Goal: Task Accomplishment & Management: Manage account settings

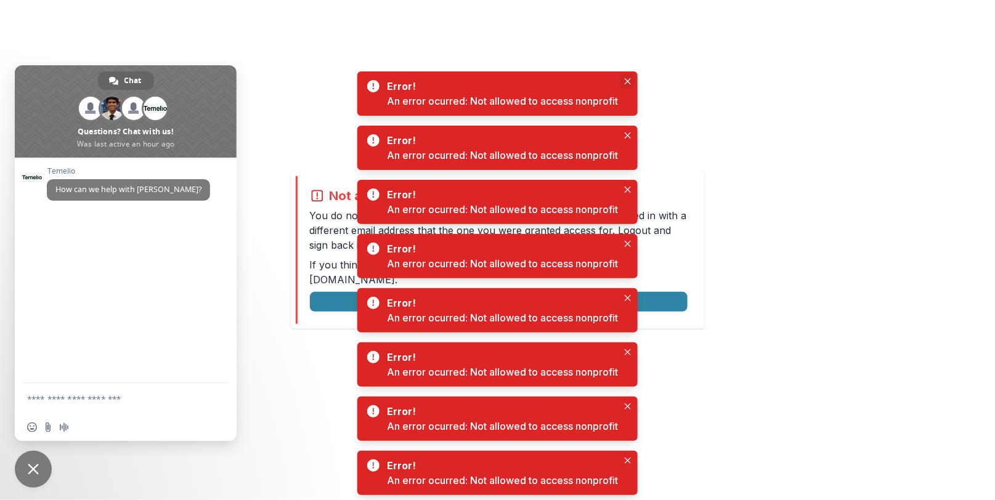
click at [630, 82] on icon "Close" at bounding box center [628, 81] width 6 height 6
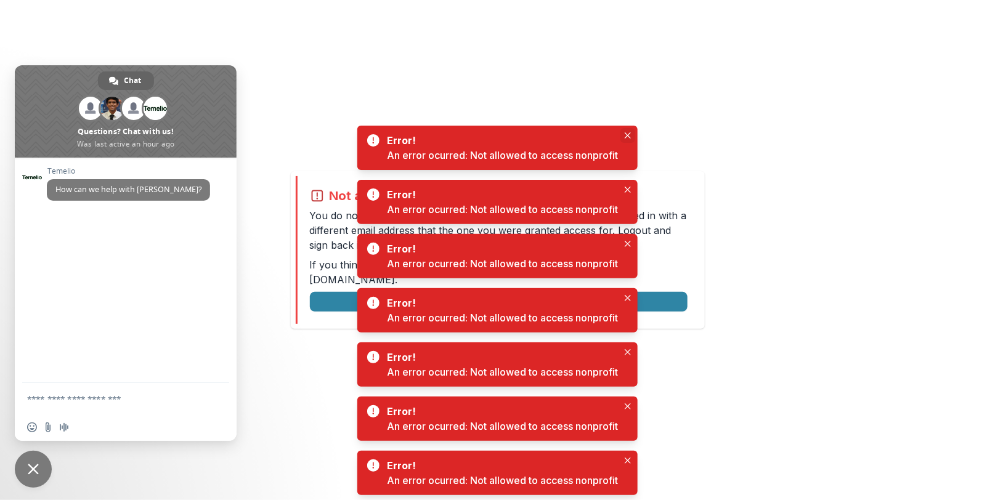
click at [624, 136] on button "Close" at bounding box center [628, 135] width 15 height 15
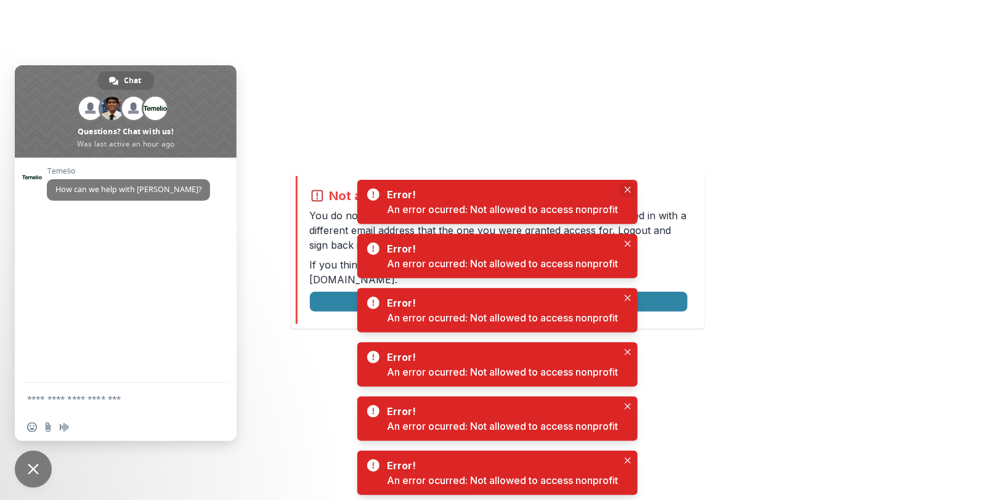
click at [627, 187] on icon "Close" at bounding box center [628, 190] width 6 height 6
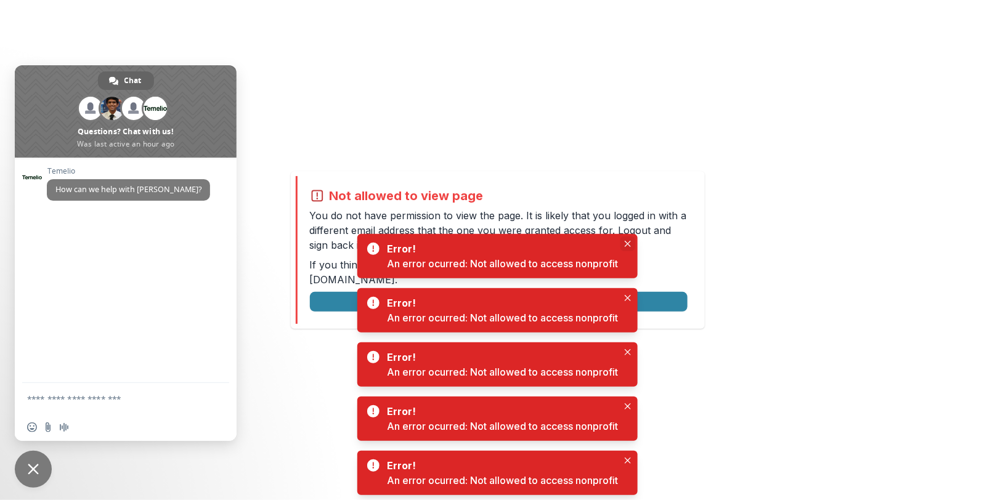
click at [624, 239] on button "Close" at bounding box center [628, 244] width 15 height 15
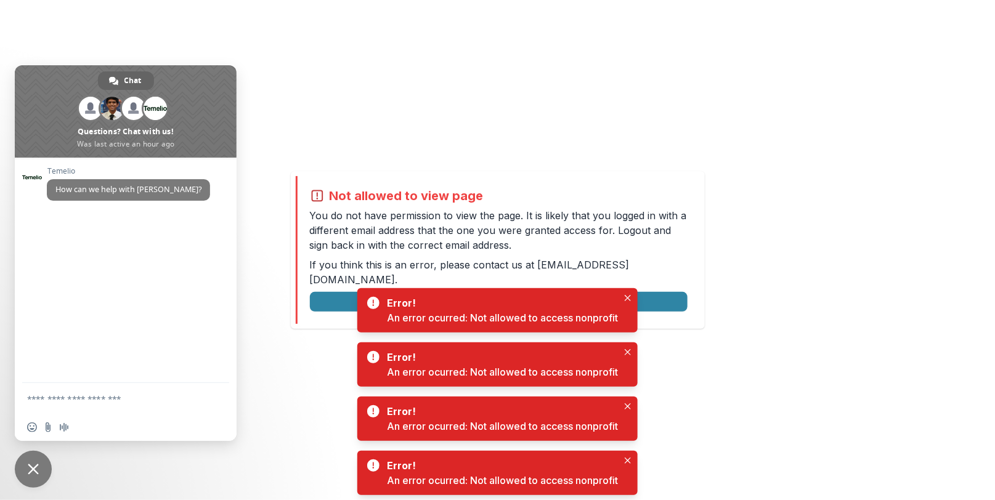
click at [621, 292] on div "Error! An error ocurred: Not allowed to access nonprofit" at bounding box center [497, 310] width 280 height 44
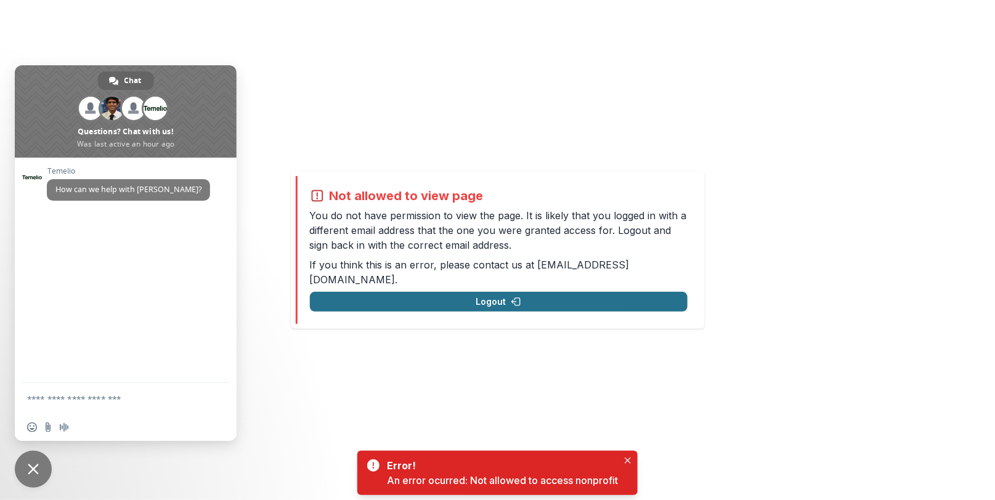
click at [595, 292] on button "Logout" at bounding box center [499, 302] width 378 height 20
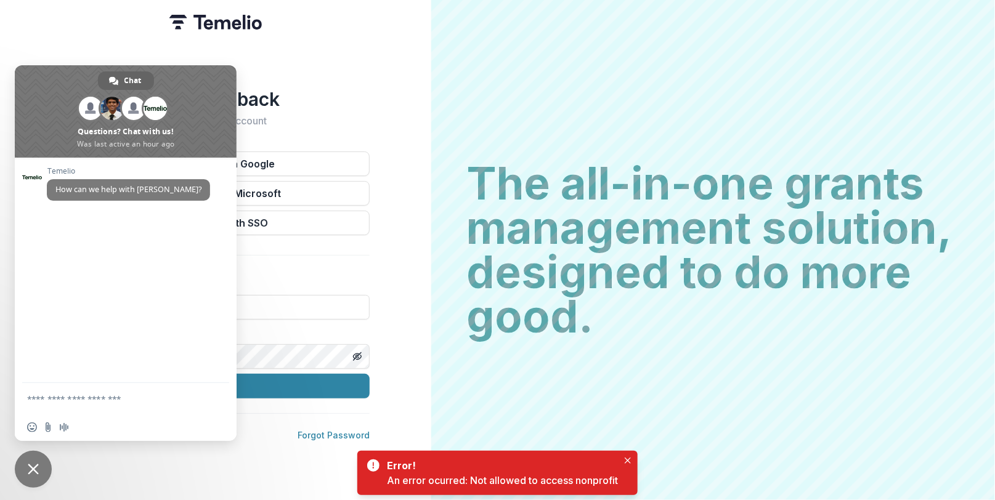
type input "**********"
click at [31, 460] on span "Close chat" at bounding box center [33, 469] width 37 height 37
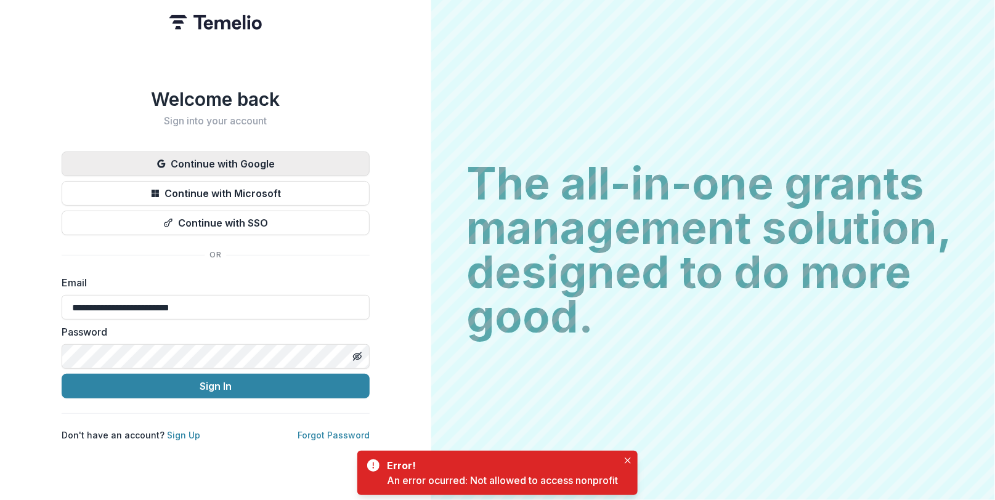
click at [238, 165] on button "Continue with Google" at bounding box center [216, 164] width 308 height 25
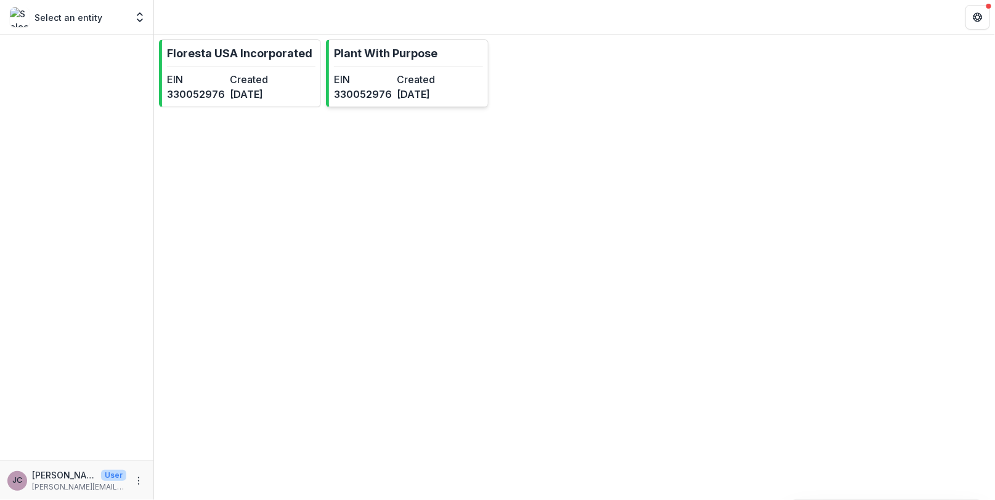
click at [385, 80] on dt "EIN" at bounding box center [363, 79] width 58 height 15
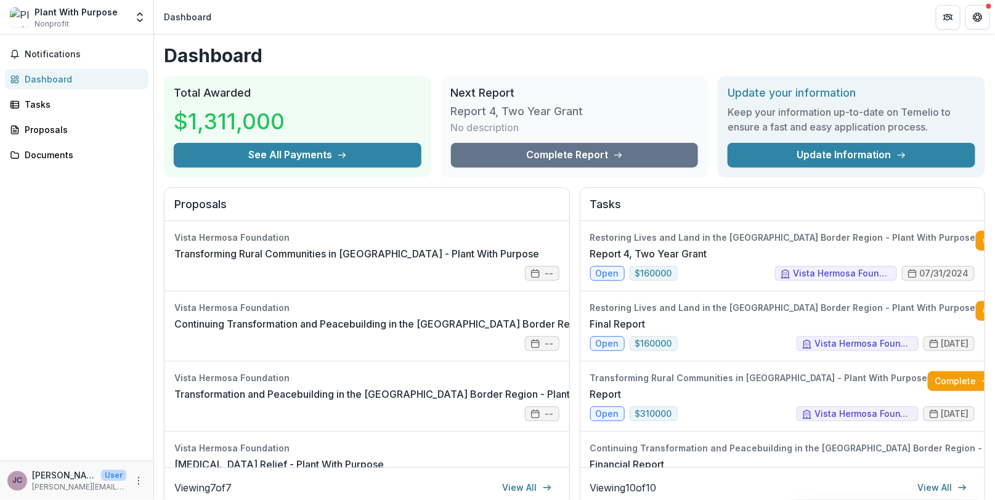
click at [59, 90] on div "Notifications Dashboard Tasks Proposals Documents" at bounding box center [76, 248] width 153 height 426
click at [62, 98] on div "Tasks" at bounding box center [82, 104] width 114 height 13
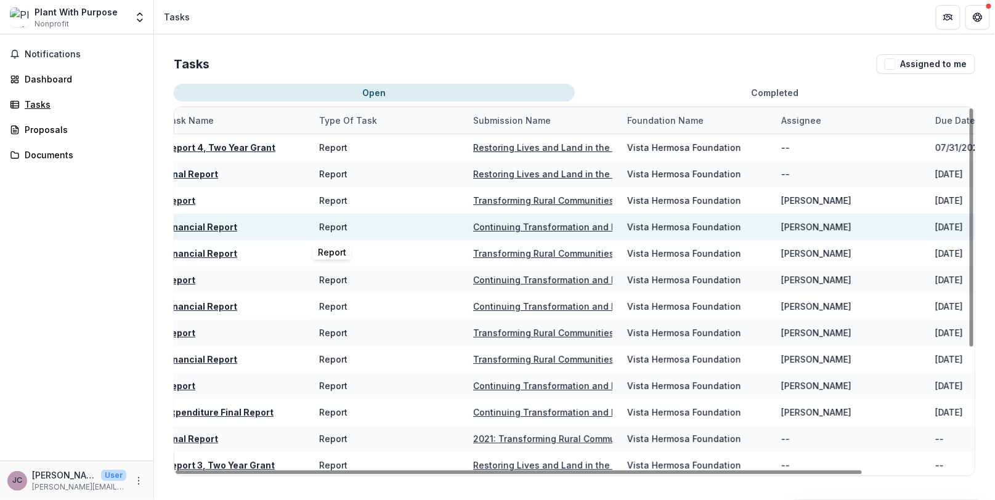
scroll to position [0, 22]
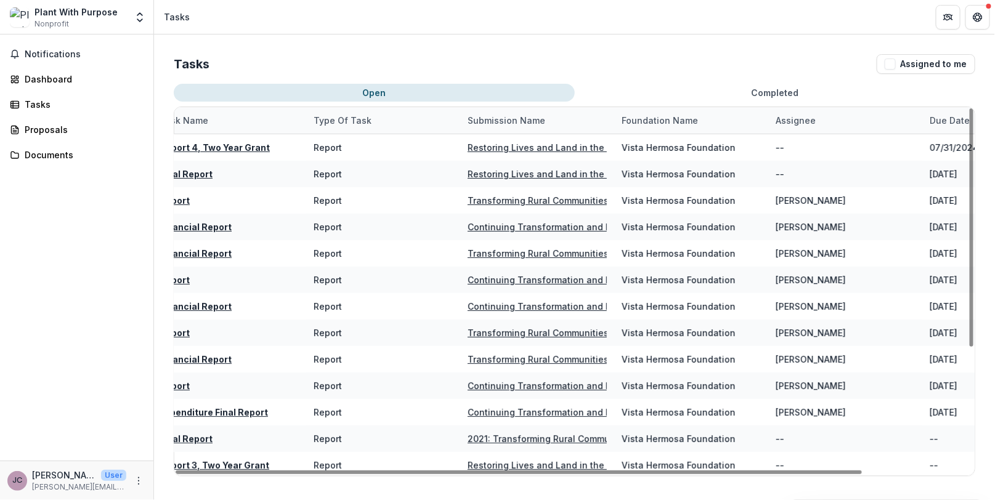
drag, startPoint x: 614, startPoint y: 118, endPoint x: 726, endPoint y: 116, distance: 112.2
click at [726, 116] on div "Foundation Name" at bounding box center [691, 120] width 154 height 27
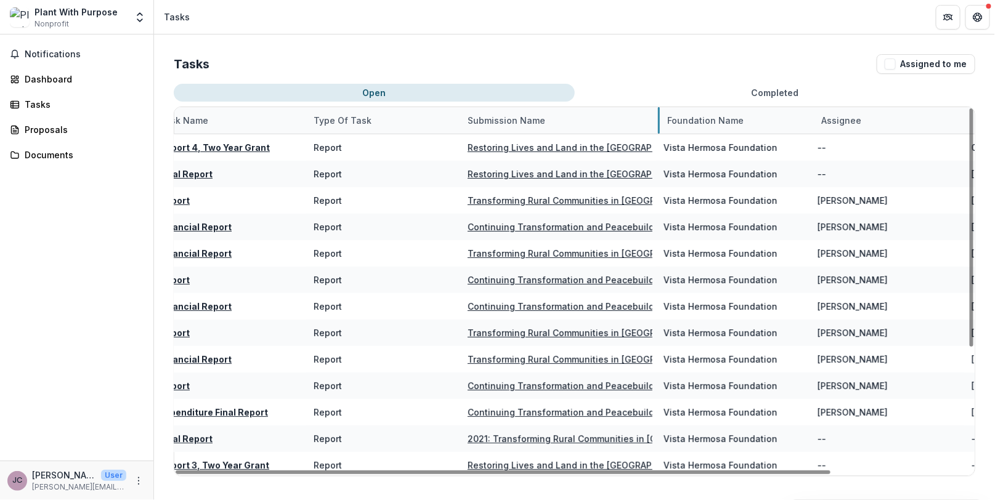
drag, startPoint x: 613, startPoint y: 120, endPoint x: 660, endPoint y: 119, distance: 46.9
drag, startPoint x: 664, startPoint y: 121, endPoint x: 707, endPoint y: 121, distance: 42.5
click at [707, 121] on div "Foundation Name" at bounding box center [706, 120] width 91 height 13
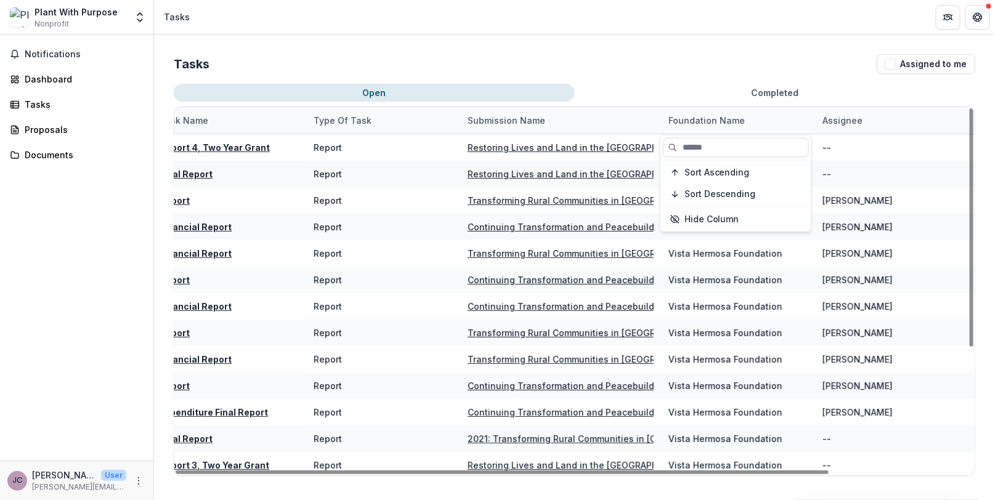
click at [658, 123] on div "Submission Name" at bounding box center [560, 120] width 201 height 27
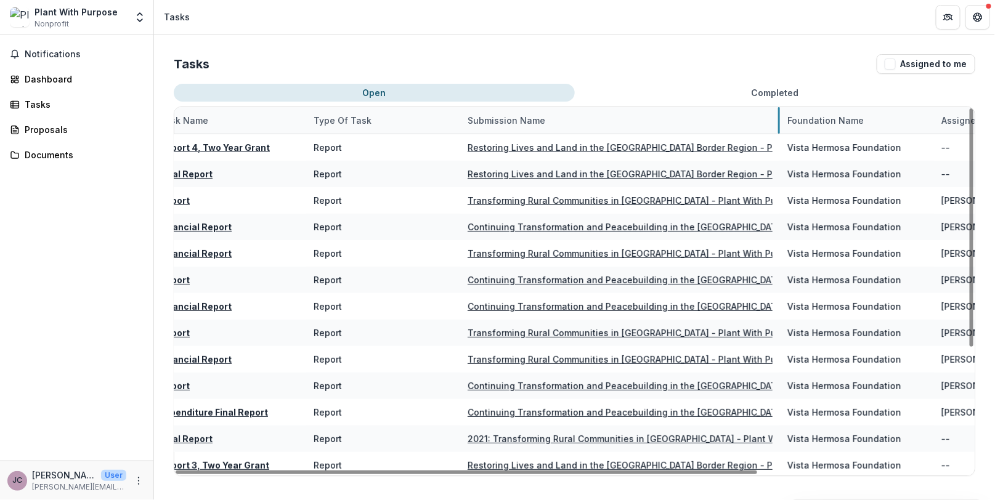
drag, startPoint x: 660, startPoint y: 123, endPoint x: 779, endPoint y: 124, distance: 119.0
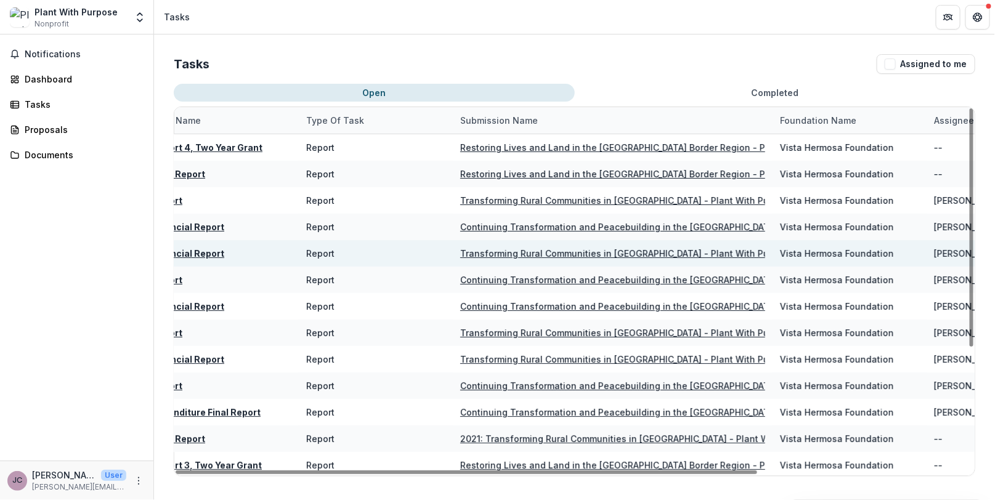
scroll to position [0, 5]
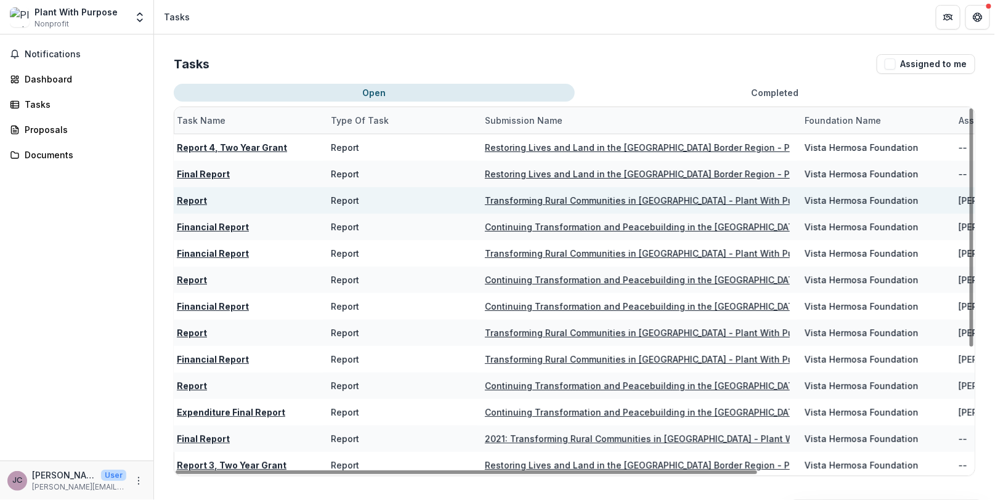
click at [186, 195] on u "Report" at bounding box center [192, 200] width 30 height 10
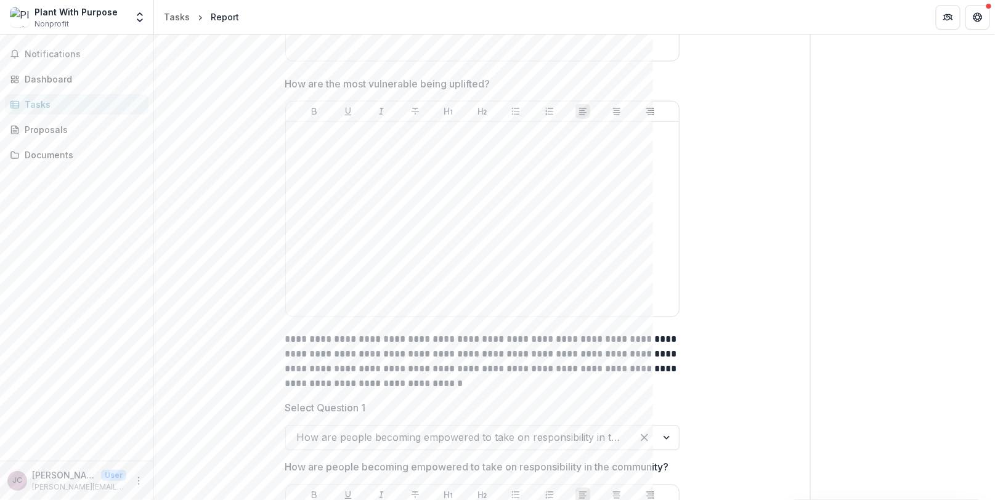
scroll to position [838, 0]
